Goal: Task Accomplishment & Management: Manage account settings

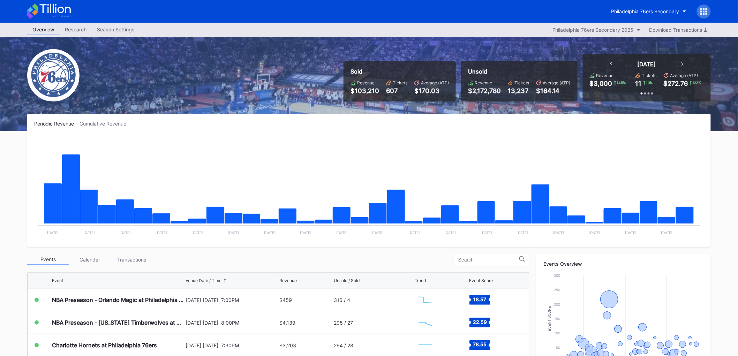
click at [129, 256] on div "Transactions" at bounding box center [132, 259] width 42 height 11
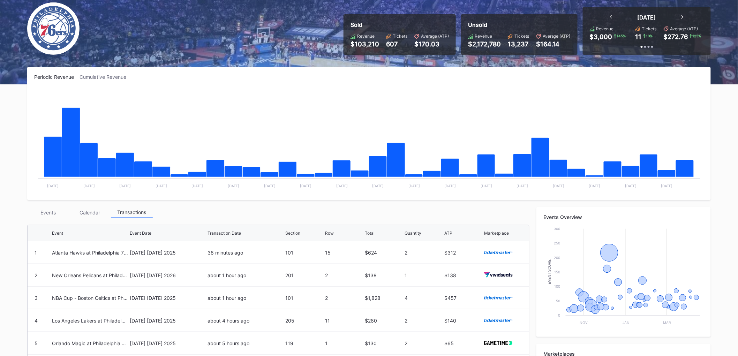
scroll to position [155, 0]
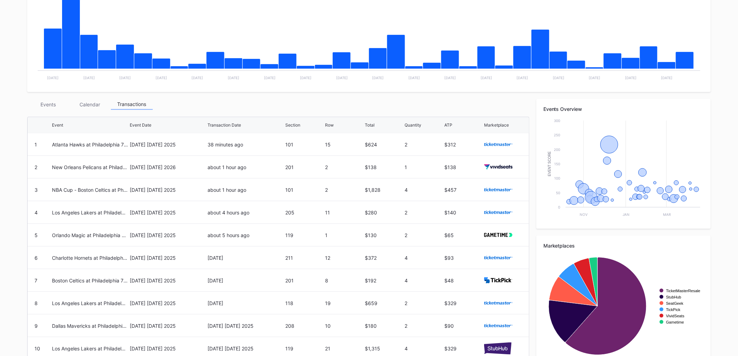
click at [90, 106] on div "Calendar" at bounding box center [90, 104] width 42 height 11
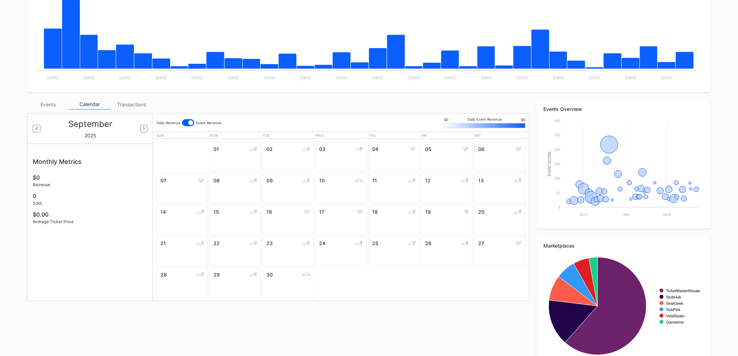
click at [52, 109] on div "Events Calendar Transactions September 2025 Monthly Metrics $0 Revenue 0 Sold $…" at bounding box center [278, 200] width 502 height 202
click at [52, 107] on div "Events" at bounding box center [48, 104] width 42 height 11
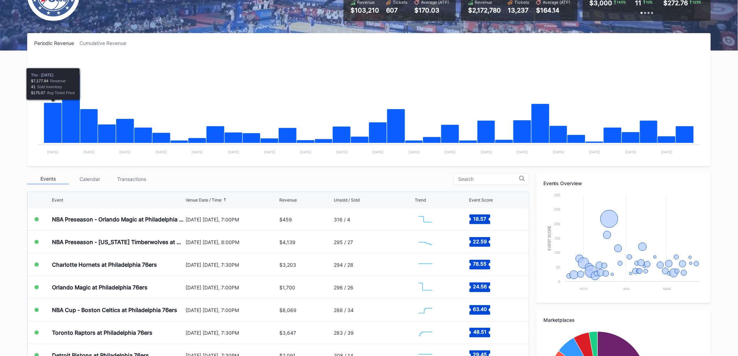
scroll to position [170, 0]
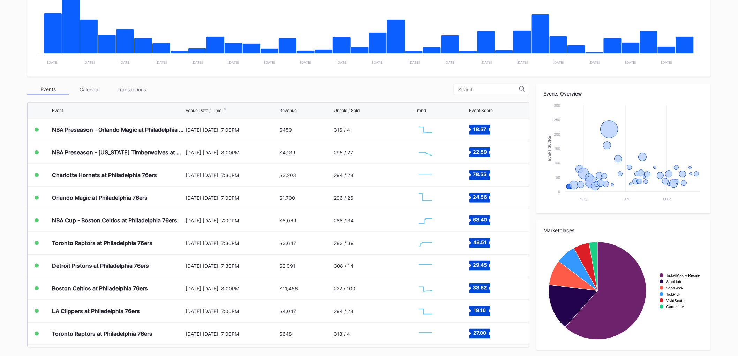
click at [141, 86] on div "Transactions" at bounding box center [132, 89] width 42 height 11
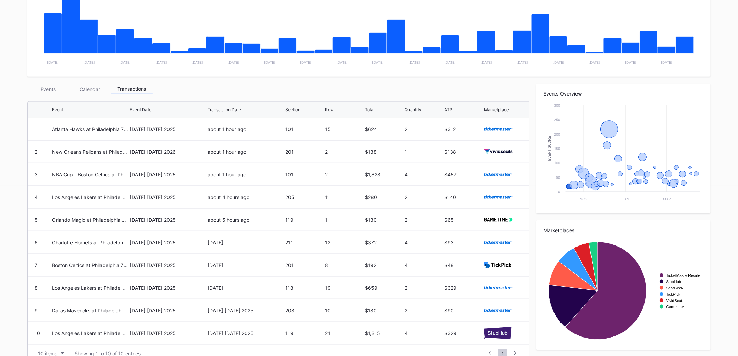
click at [46, 84] on div "Events" at bounding box center [48, 89] width 42 height 11
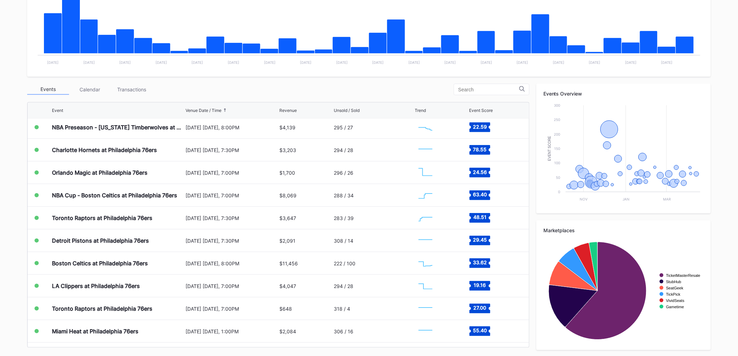
scroll to position [39, 0]
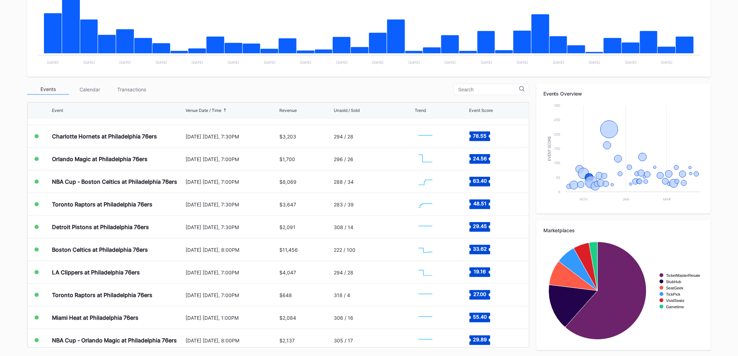
click at [208, 207] on div "[DATE] [DATE], 7:30PM" at bounding box center [231, 204] width 92 height 22
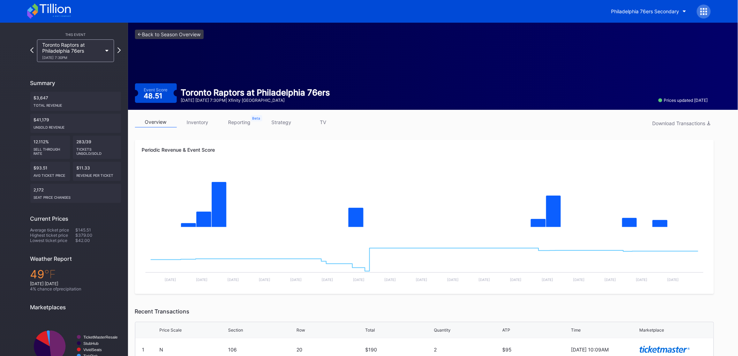
click at [54, 9] on icon at bounding box center [49, 10] width 44 height 15
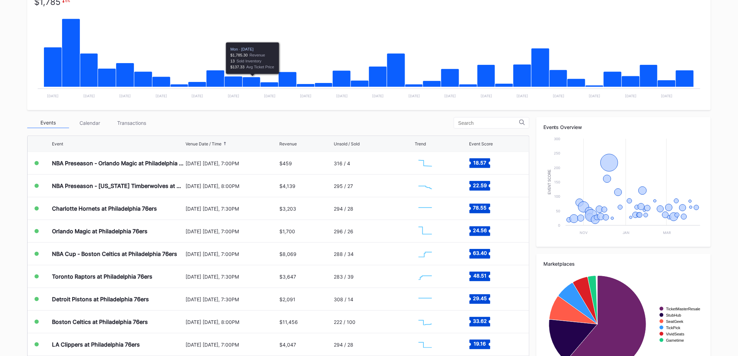
scroll to position [170, 0]
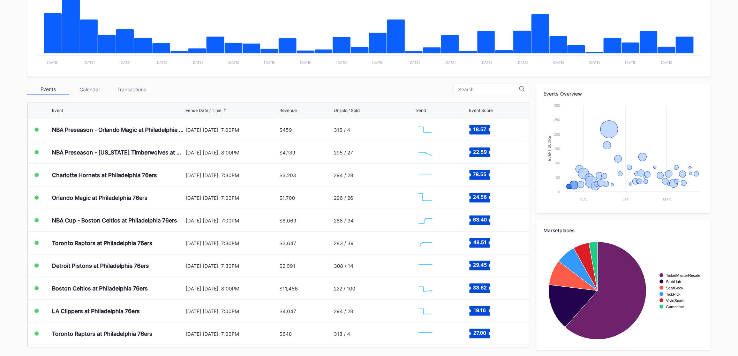
click at [145, 85] on div "Transactions" at bounding box center [132, 89] width 42 height 11
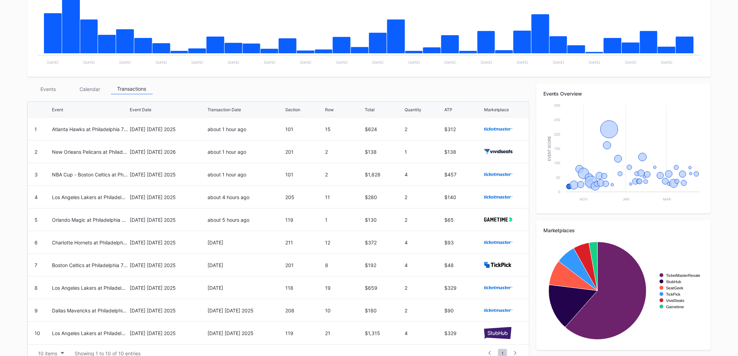
click at [54, 89] on div "Events" at bounding box center [48, 89] width 42 height 11
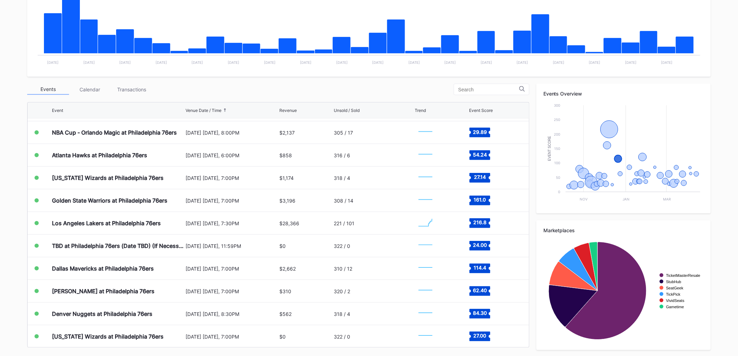
scroll to position [271, 0]
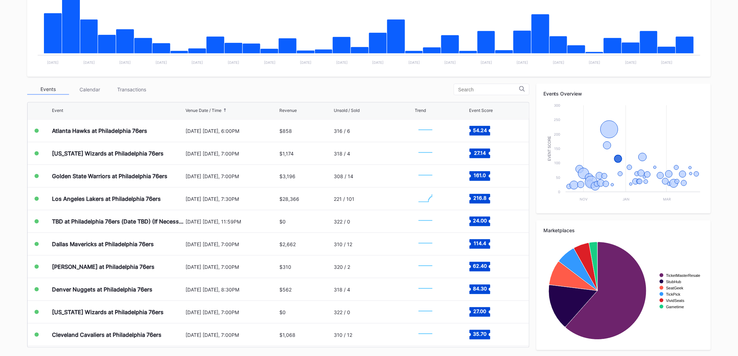
click at [130, 243] on div "Dallas Mavericks at Philadelphia 76ers" at bounding box center [103, 244] width 102 height 7
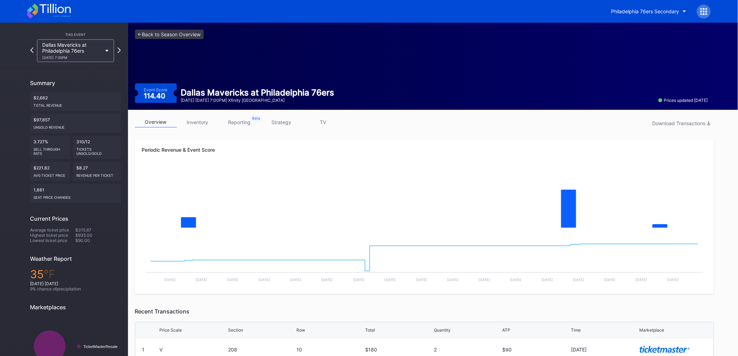
click at [210, 119] on link "inventory" at bounding box center [198, 122] width 42 height 11
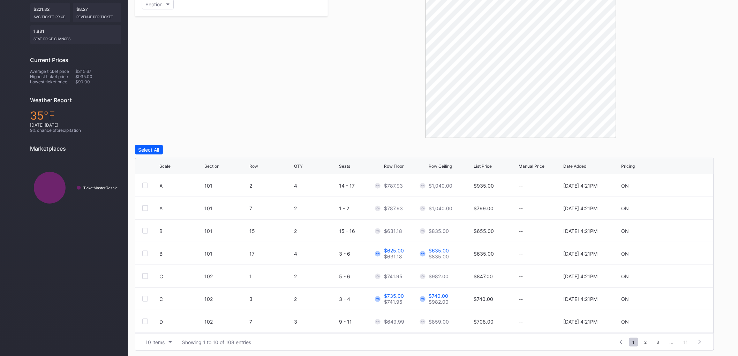
scroll to position [159, 0]
click at [161, 340] on div "10 items" at bounding box center [155, 342] width 19 height 6
click at [161, 323] on div "200 items" at bounding box center [158, 323] width 23 height 6
click at [164, 163] on div "Scale" at bounding box center [165, 165] width 11 height 5
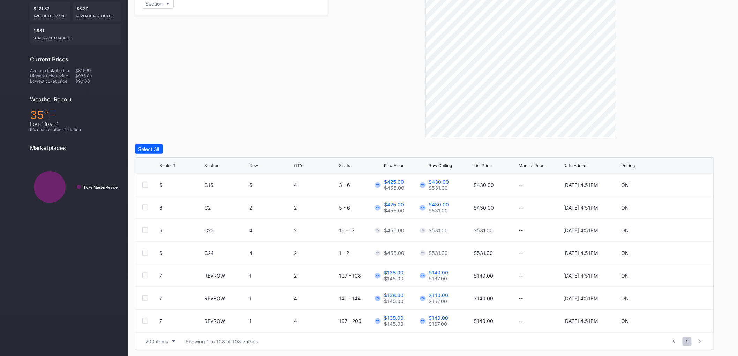
drag, startPoint x: 164, startPoint y: 163, endPoint x: 200, endPoint y: 127, distance: 51.0
click at [200, 127] on div "Filters Section Select All Scale Section Row QTY Seats Row Floor Row Ceiling Li…" at bounding box center [424, 165] width 579 height 370
click at [205, 126] on div "Filters Section" at bounding box center [231, 58] width 193 height 157
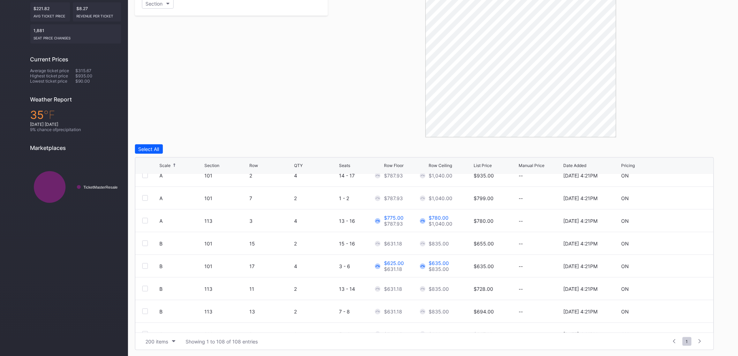
scroll to position [155, 0]
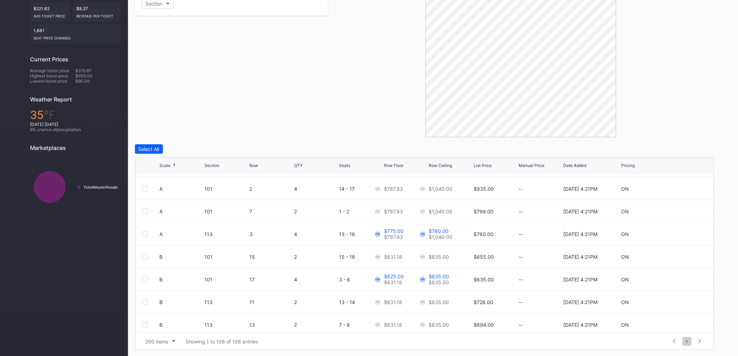
click at [144, 232] on div at bounding box center [145, 234] width 6 height 6
click at [145, 210] on div at bounding box center [145, 211] width 6 height 6
click at [184, 147] on div "Edit 2 Rows" at bounding box center [185, 149] width 26 height 6
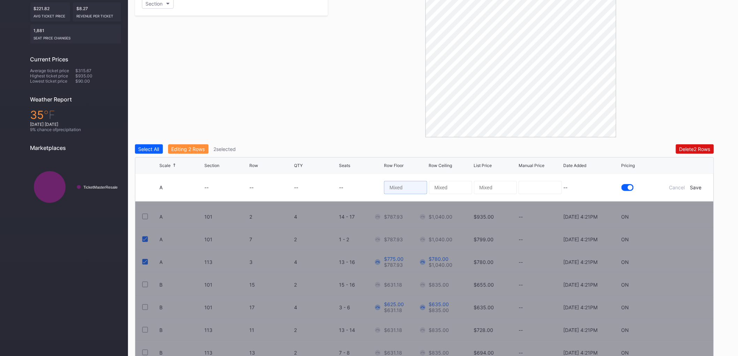
click at [401, 186] on input at bounding box center [405, 187] width 43 height 13
type input "590"
type input "595"
click at [692, 185] on div "Save" at bounding box center [696, 187] width 12 height 6
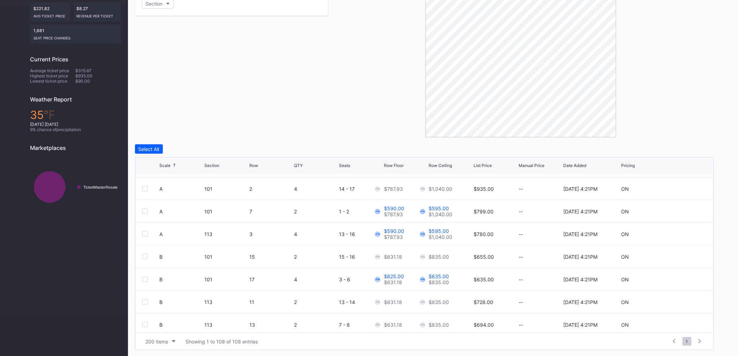
click at [683, 186] on icon at bounding box center [685, 188] width 5 height 5
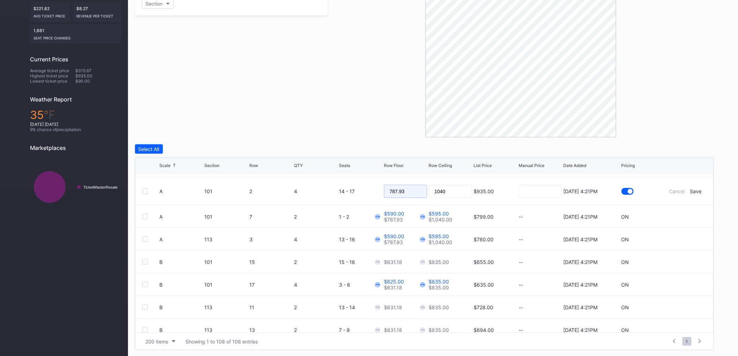
click at [407, 187] on input "787.93" at bounding box center [405, 191] width 43 height 13
type input "592"
type input "596"
click at [694, 192] on div "Save" at bounding box center [696, 191] width 12 height 6
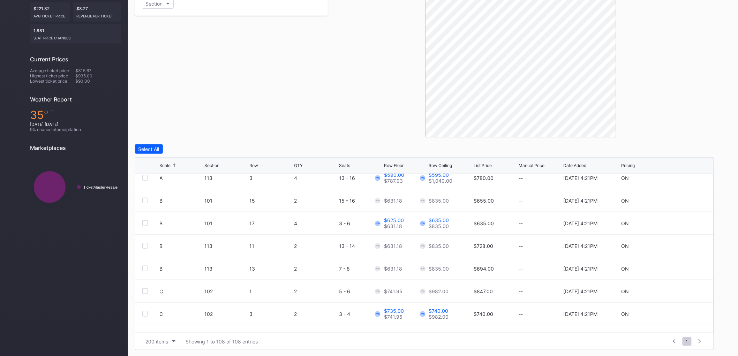
scroll to position [194, 0]
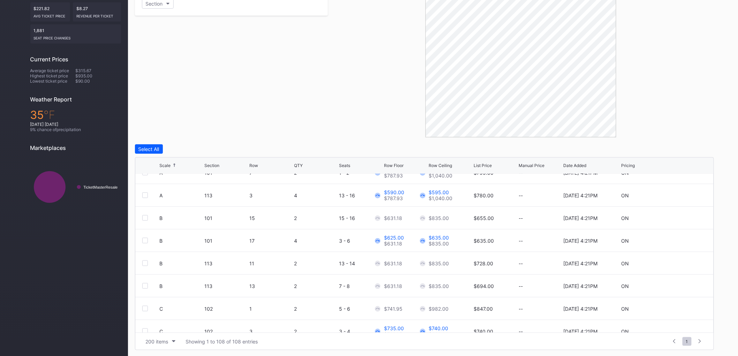
click at [145, 215] on div at bounding box center [145, 218] width 6 height 6
click at [146, 238] on div at bounding box center [145, 241] width 6 height 6
click at [180, 150] on div "Edit 2 Rows" at bounding box center [185, 149] width 26 height 6
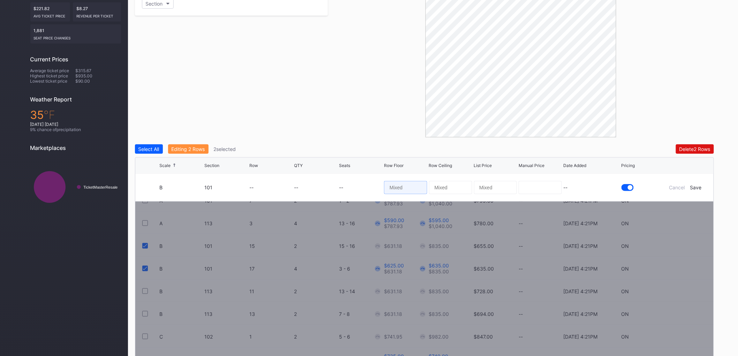
drag, startPoint x: 402, startPoint y: 187, endPoint x: 401, endPoint y: 191, distance: 4.2
click at [402, 187] on input at bounding box center [405, 187] width 43 height 13
type input "475"
type input "480"
click at [696, 186] on div "Save" at bounding box center [696, 187] width 12 height 6
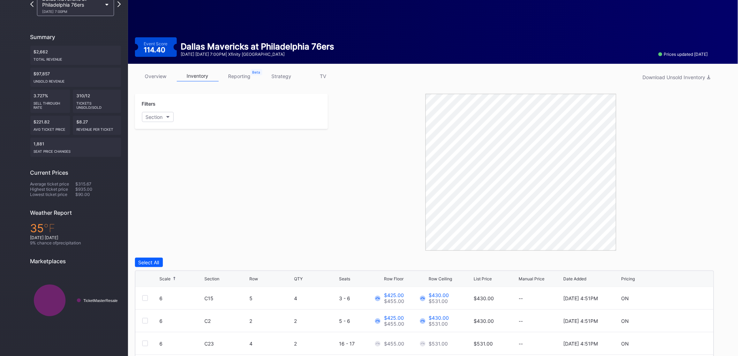
scroll to position [0, 0]
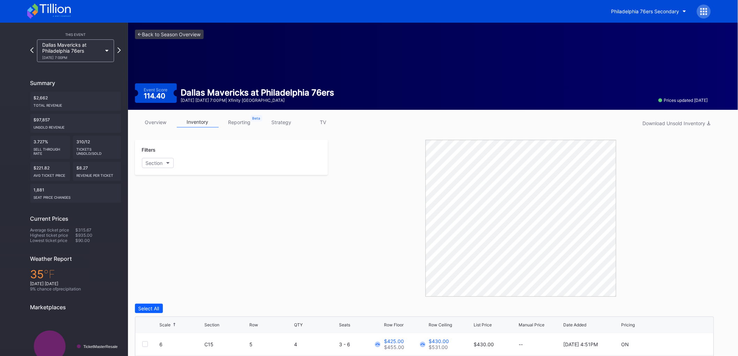
click at [164, 119] on link "overview" at bounding box center [156, 122] width 42 height 11
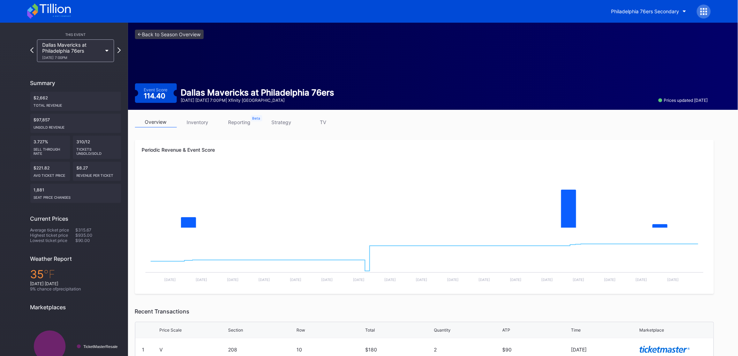
click at [45, 14] on icon at bounding box center [49, 10] width 44 height 15
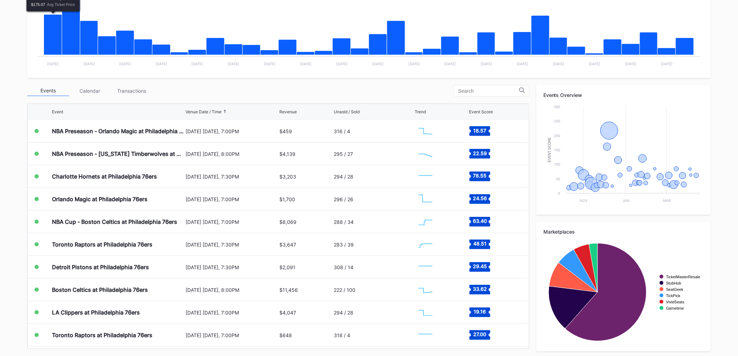
scroll to position [170, 0]
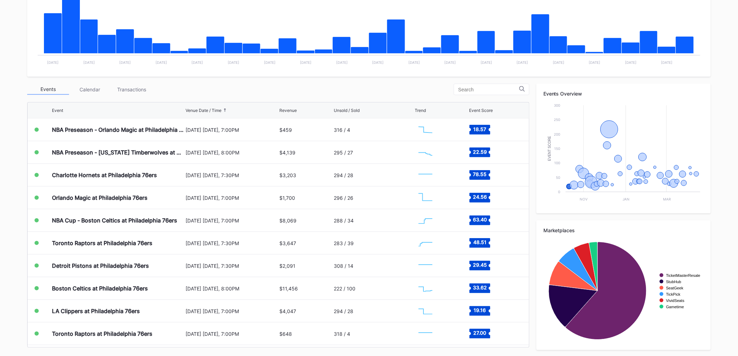
click at [141, 90] on div "Transactions" at bounding box center [132, 89] width 42 height 11
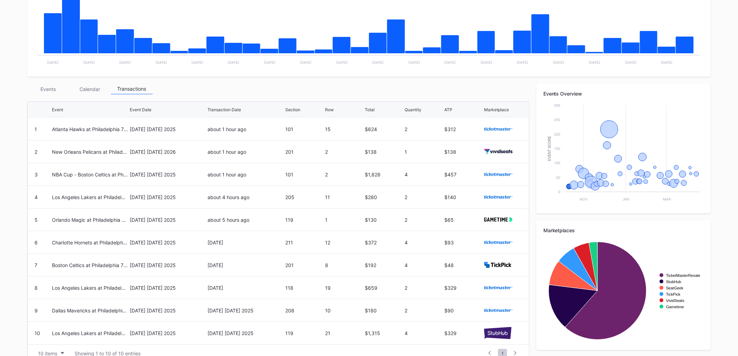
drag, startPoint x: 57, startPoint y: 88, endPoint x: 57, endPoint y: 92, distance: 4.2
click at [57, 92] on div "Events" at bounding box center [48, 89] width 42 height 11
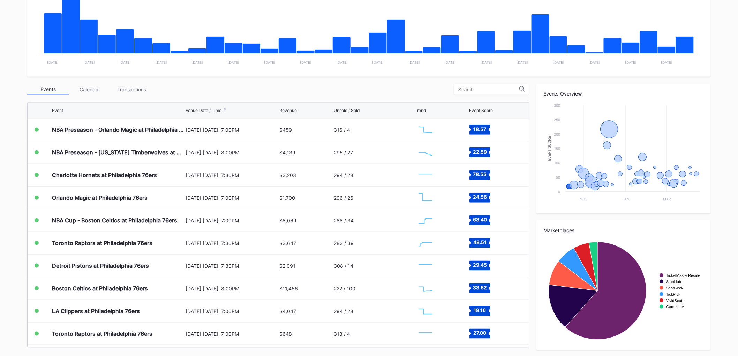
drag, startPoint x: 23, startPoint y: 107, endPoint x: 23, endPoint y: 112, distance: 4.9
click at [23, 112] on div "Periodic Revenue Cumulative Revenue Created with Highcharts 11.2.0 Chart title …" at bounding box center [368, 151] width 697 height 414
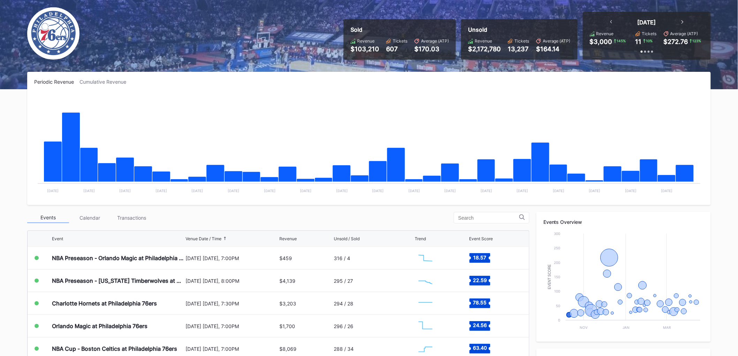
scroll to position [0, 0]
